Goal: Transaction & Acquisition: Purchase product/service

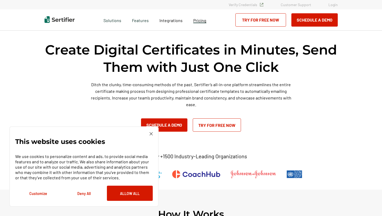
click at [195, 22] on span "Pricing" at bounding box center [199, 20] width 13 height 5
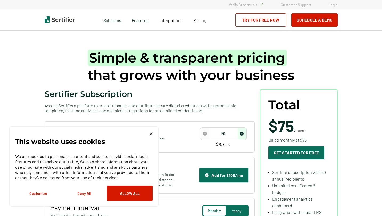
click at [150, 133] on img at bounding box center [150, 133] width 3 height 3
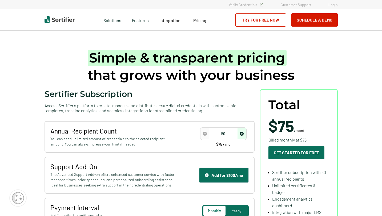
click at [205, 134] on img "decrease number" at bounding box center [205, 134] width 4 height 4
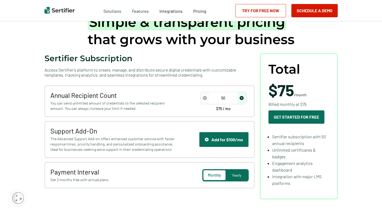
scroll to position [36, 0]
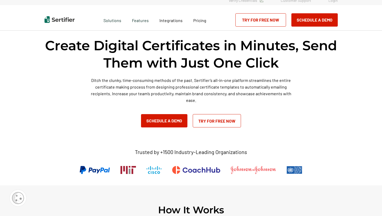
scroll to position [5, 0]
